Goal: Information Seeking & Learning: Learn about a topic

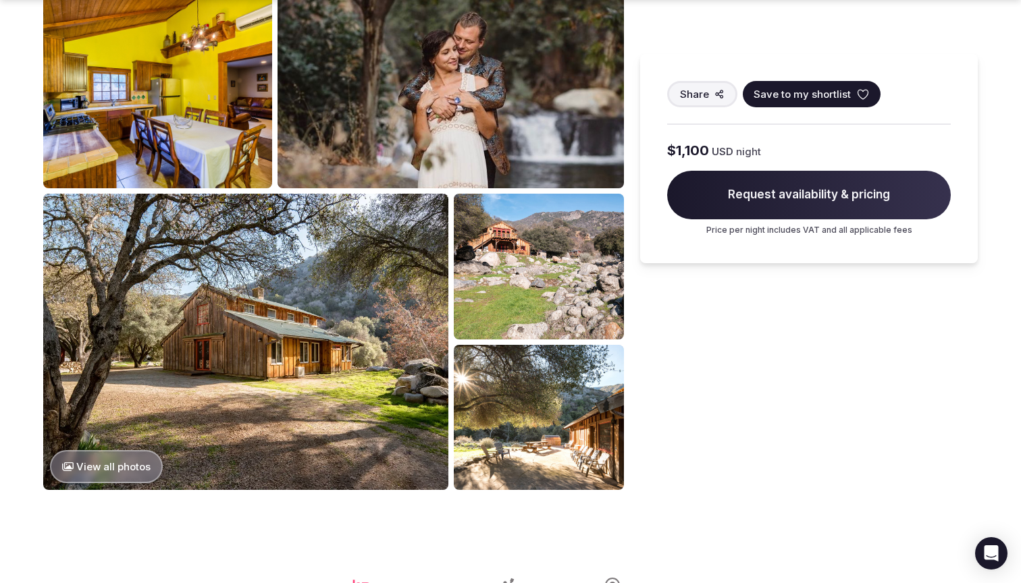
scroll to position [940, 0]
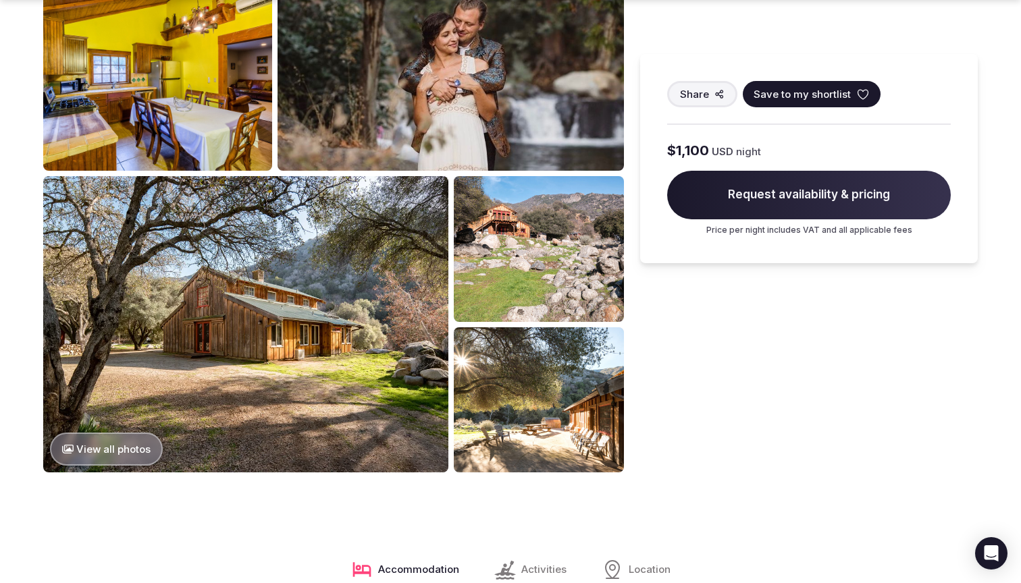
click at [128, 437] on button "View all photos" at bounding box center [106, 449] width 113 height 33
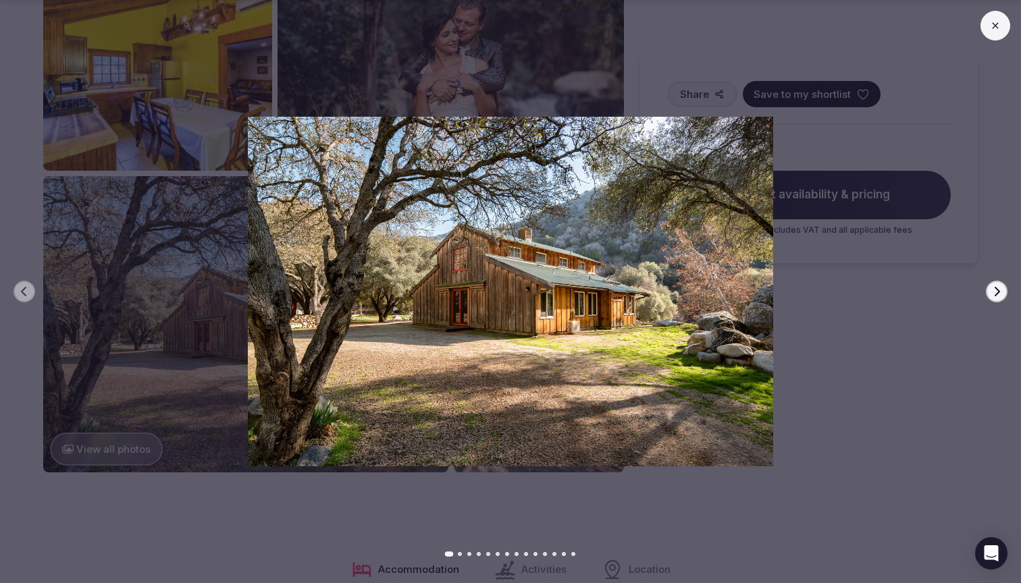
click at [1001, 294] on icon "button" at bounding box center [996, 291] width 11 height 11
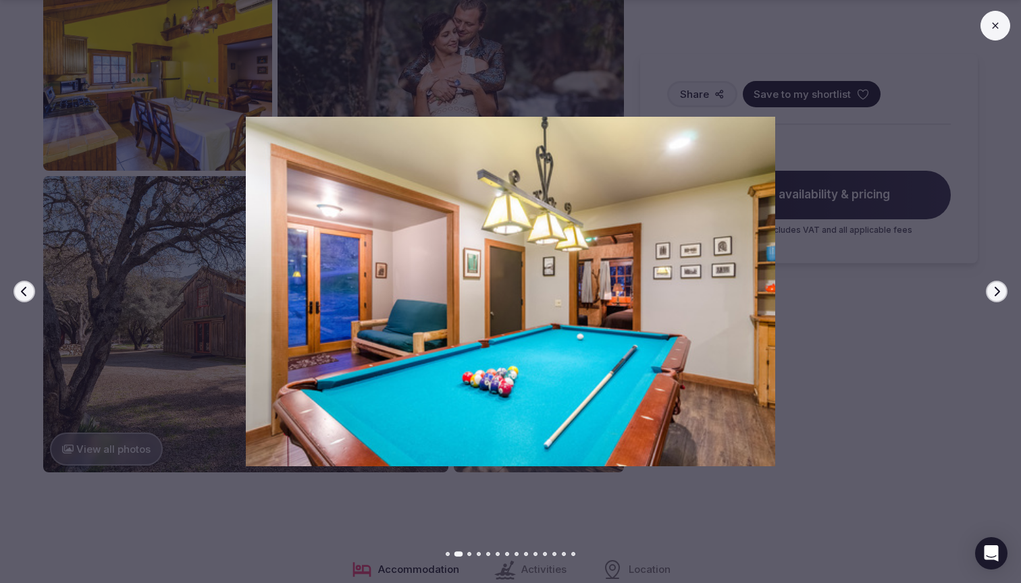
click at [1001, 294] on icon "button" at bounding box center [996, 291] width 11 height 11
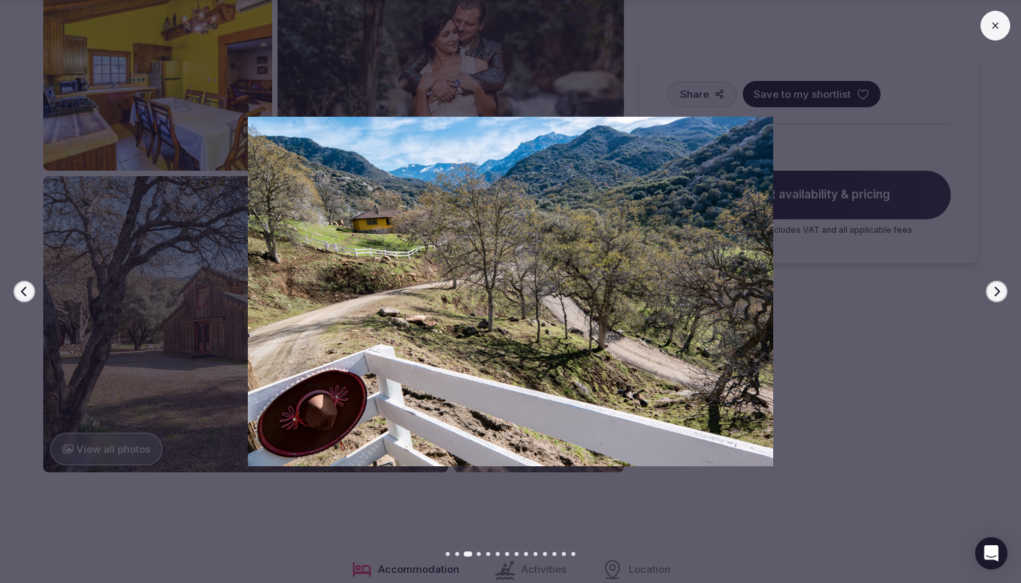
click at [1001, 294] on icon "button" at bounding box center [996, 291] width 11 height 11
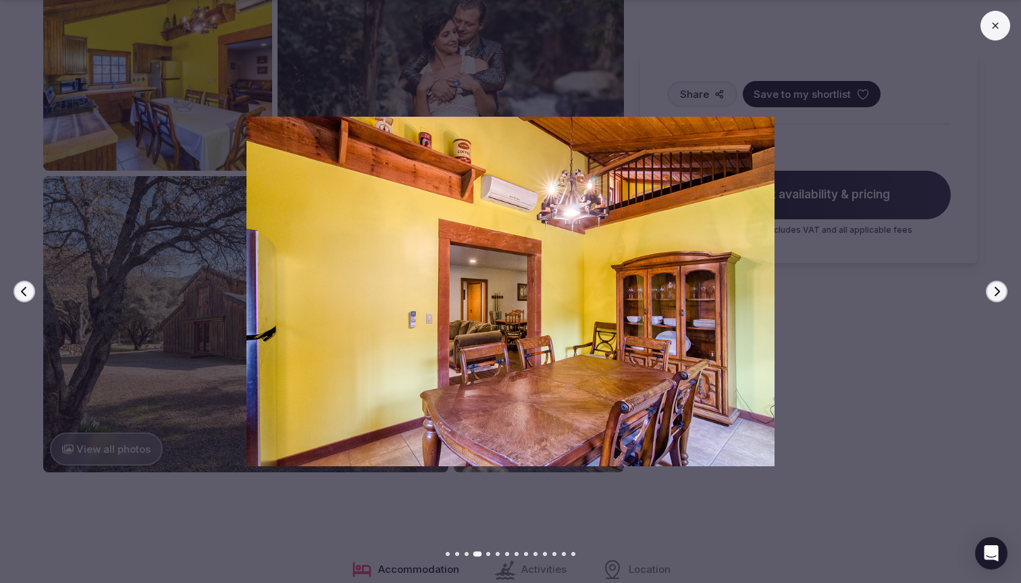
click at [1001, 294] on icon "button" at bounding box center [996, 291] width 11 height 11
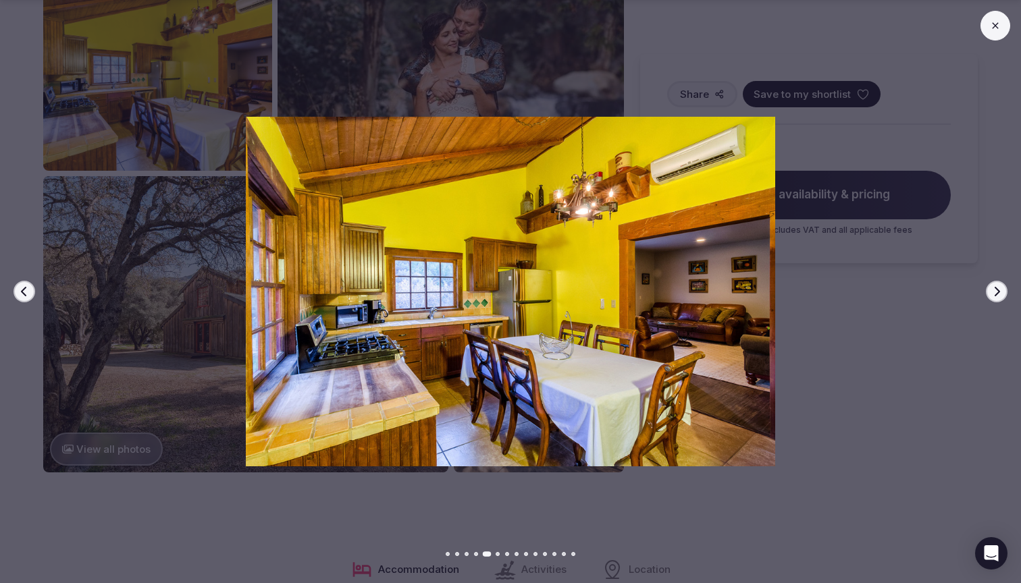
click at [1001, 294] on icon "button" at bounding box center [996, 291] width 11 height 11
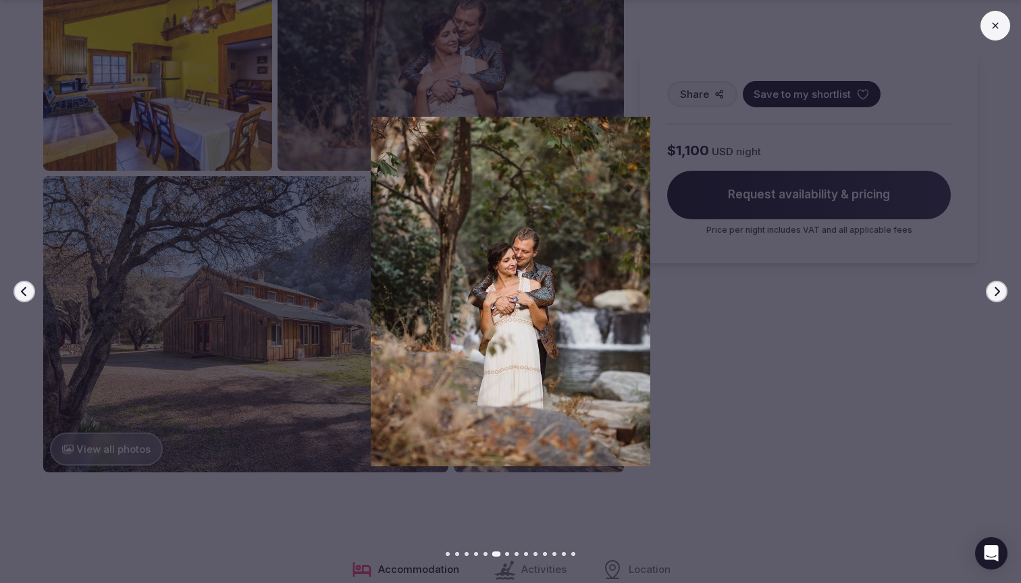
click at [1001, 294] on icon "button" at bounding box center [996, 291] width 11 height 11
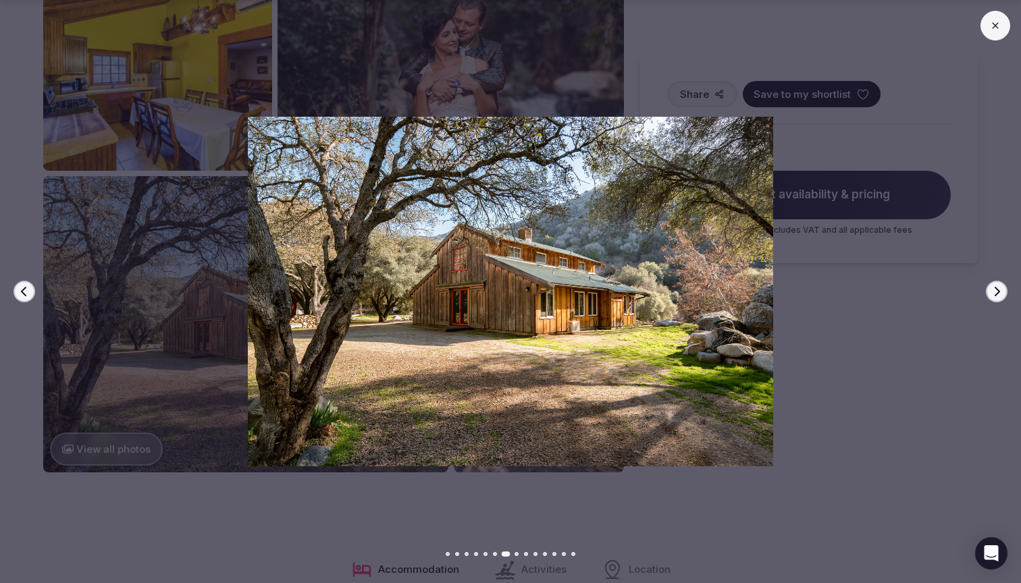
click at [1001, 294] on icon "button" at bounding box center [996, 291] width 11 height 11
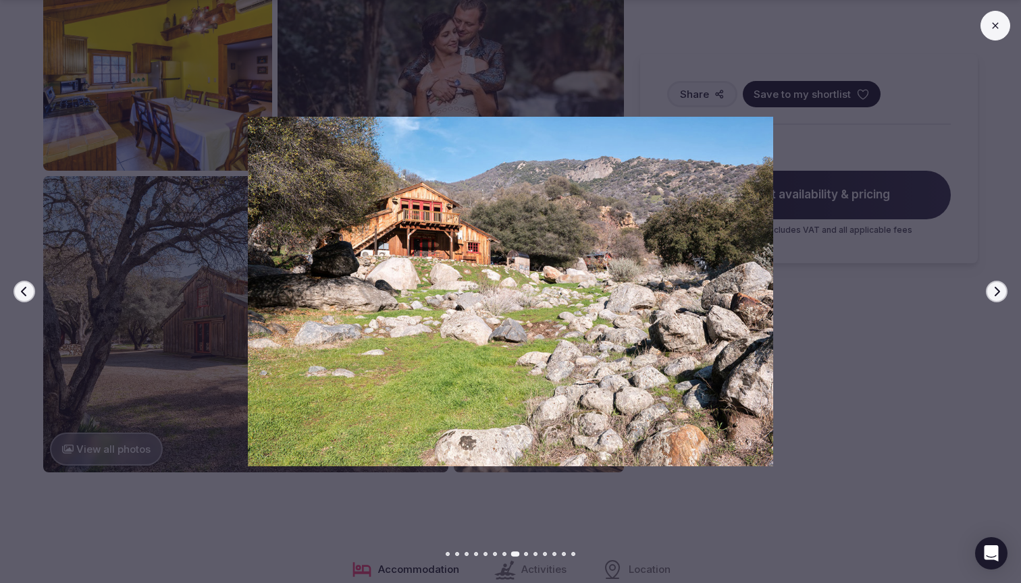
click at [1001, 294] on icon "button" at bounding box center [996, 291] width 11 height 11
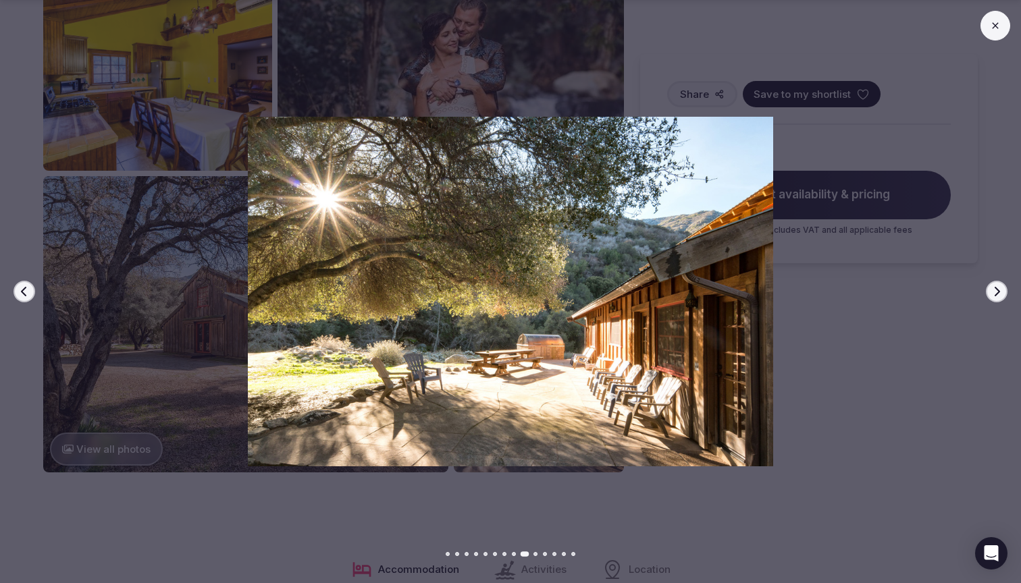
click at [1001, 294] on icon "button" at bounding box center [996, 291] width 11 height 11
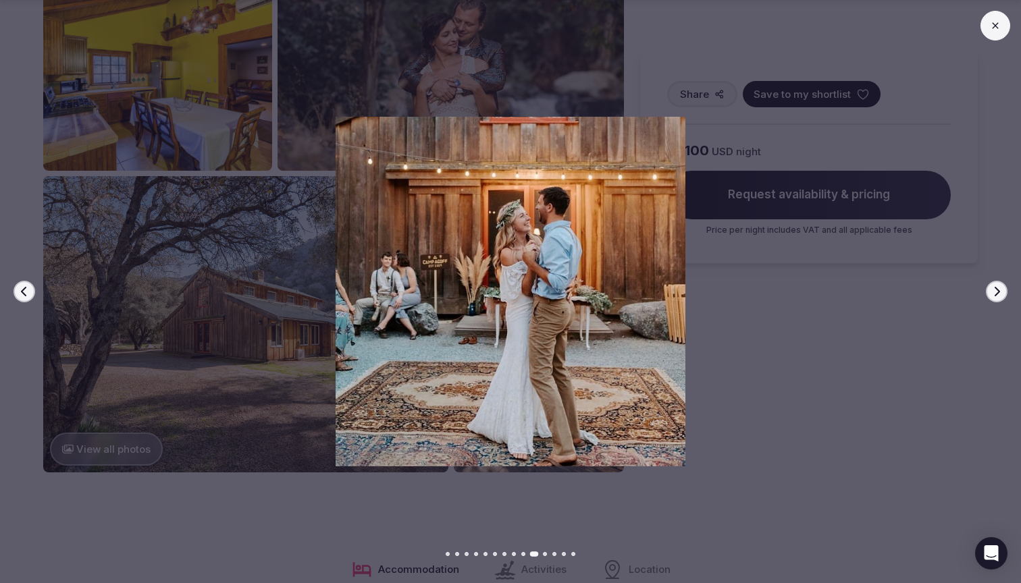
click at [1001, 294] on icon "button" at bounding box center [996, 291] width 11 height 11
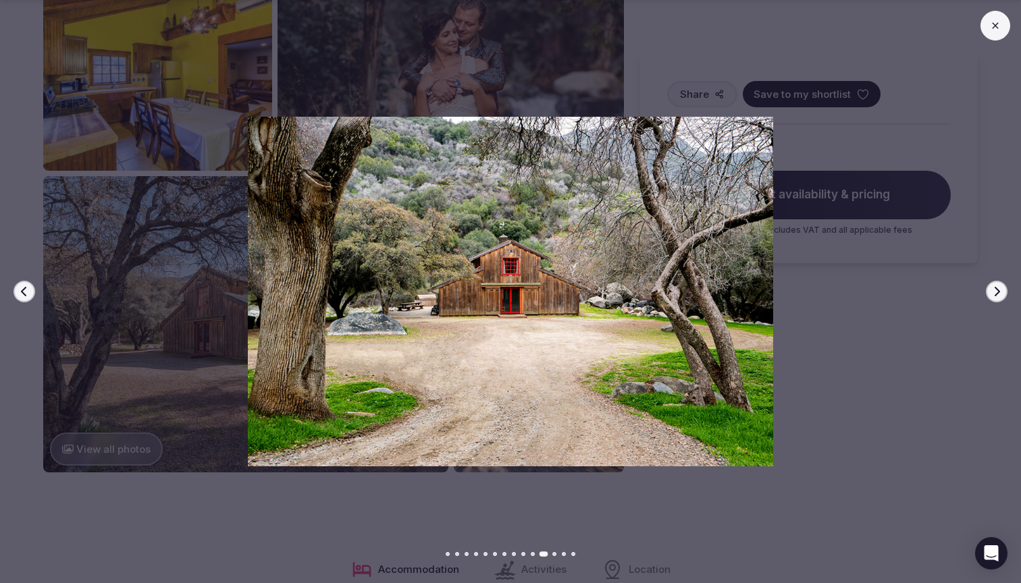
click at [1001, 294] on icon "button" at bounding box center [996, 291] width 11 height 11
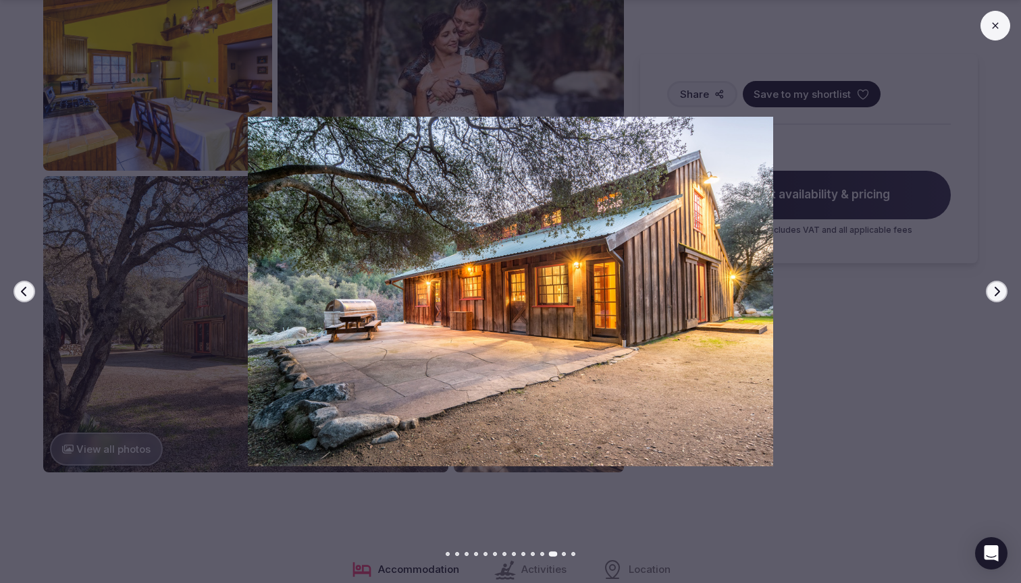
click at [1001, 294] on icon "button" at bounding box center [996, 291] width 11 height 11
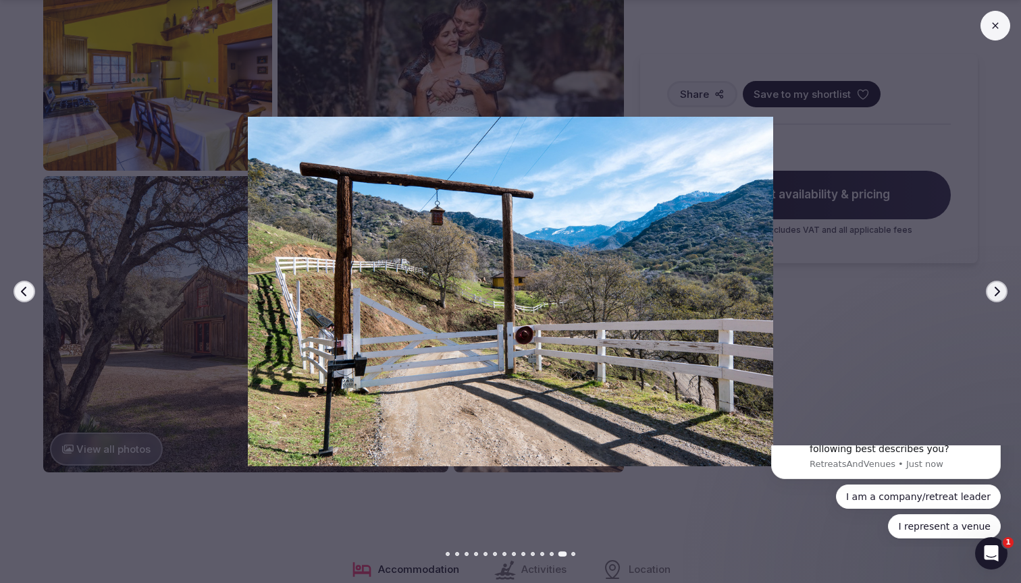
scroll to position [0, 0]
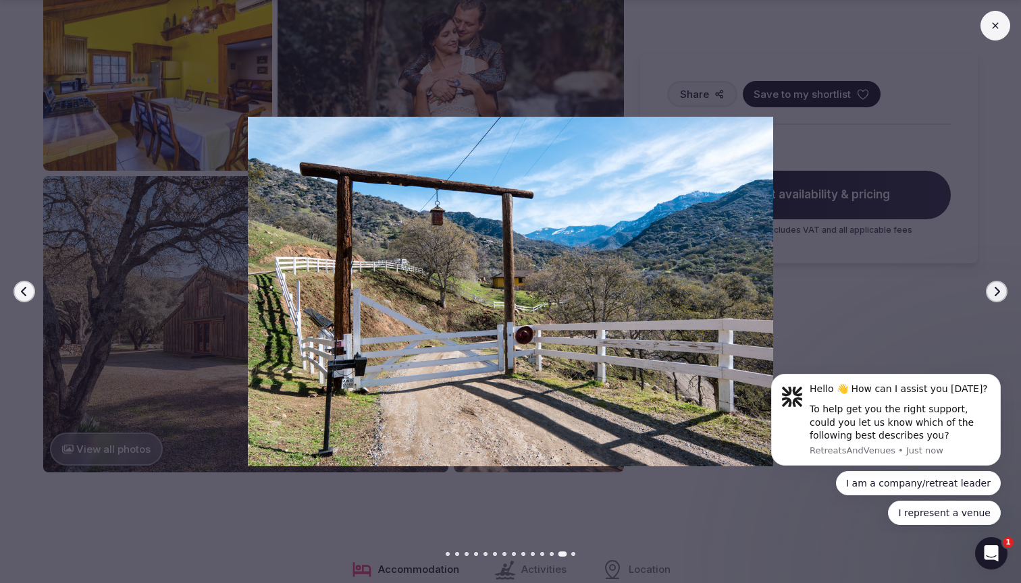
click at [1001, 294] on icon "button" at bounding box center [996, 291] width 11 height 11
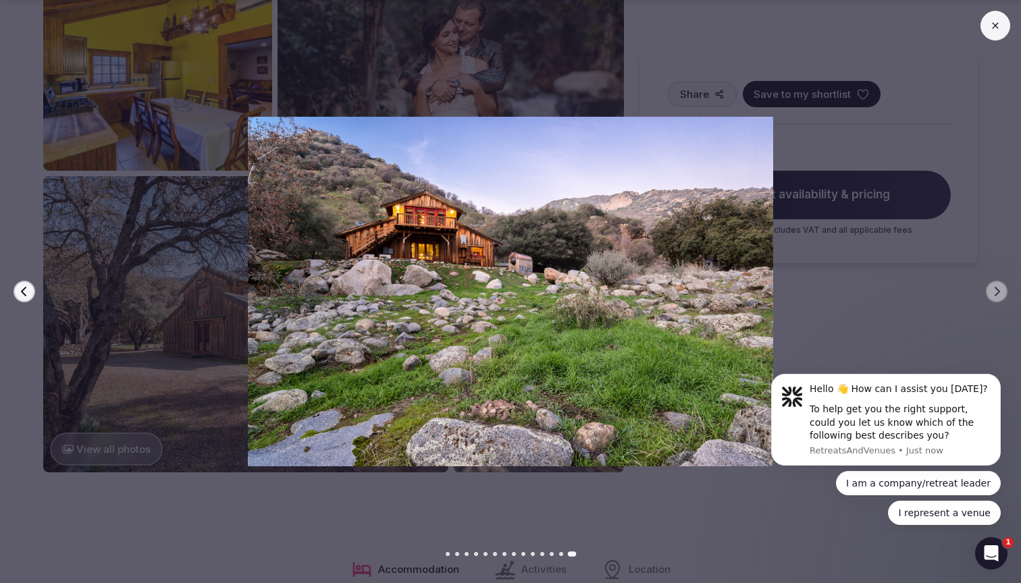
click at [1001, 28] on button at bounding box center [995, 26] width 30 height 30
